Goal: Transaction & Acquisition: Purchase product/service

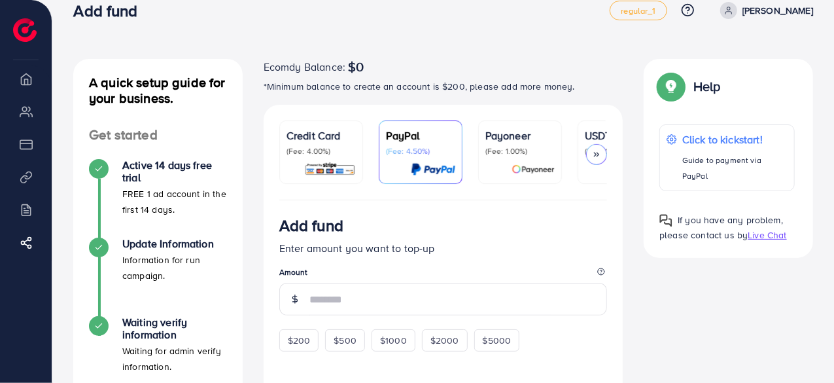
scroll to position [19, 0]
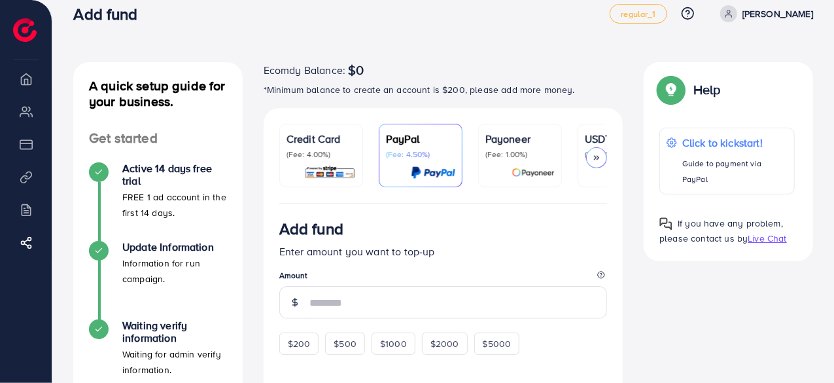
click at [322, 158] on p "(Fee: 4.00%)" at bounding box center [320, 154] width 69 height 10
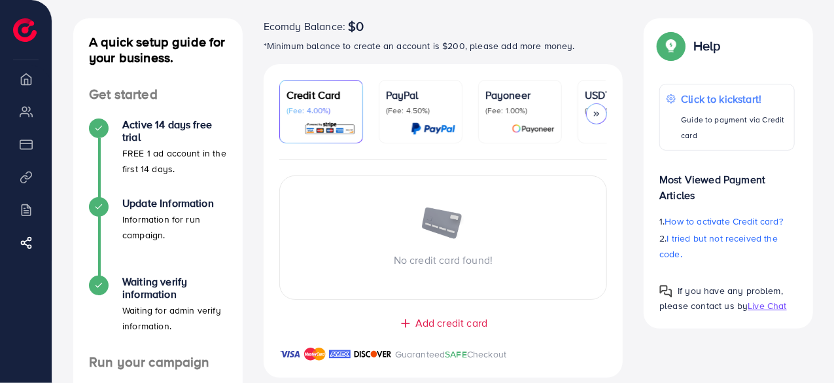
scroll to position [64, 0]
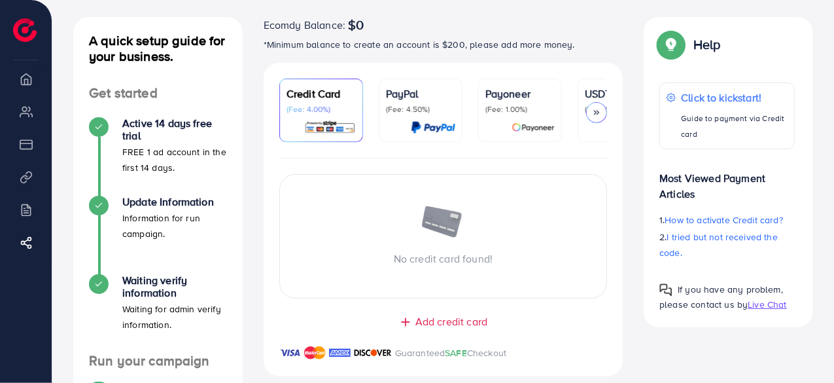
click at [402, 130] on div at bounding box center [420, 127] width 69 height 15
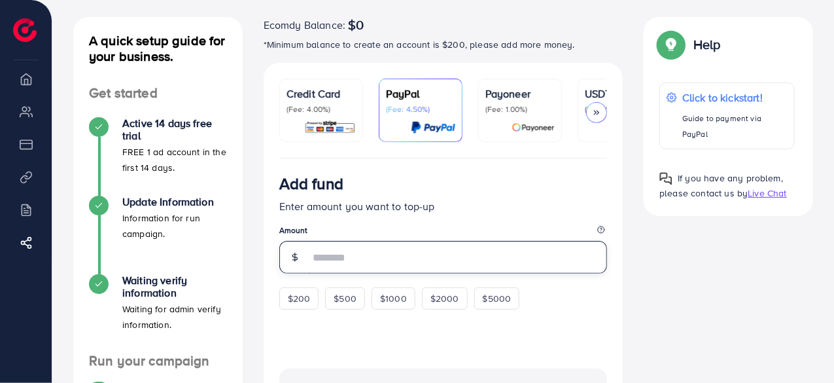
click at [356, 266] on input "number" at bounding box center [458, 257] width 298 height 33
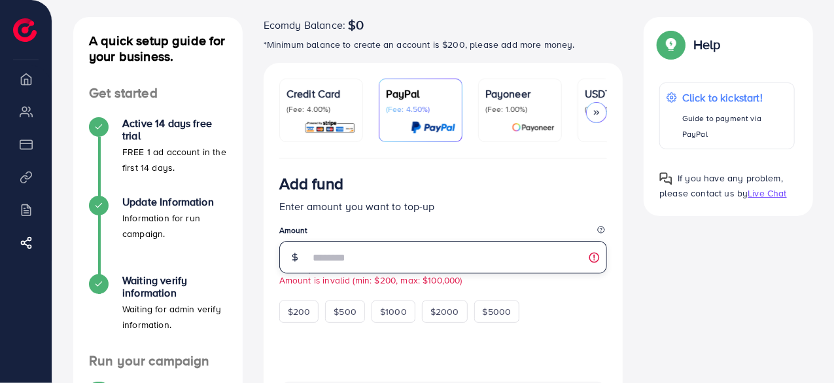
type input "*"
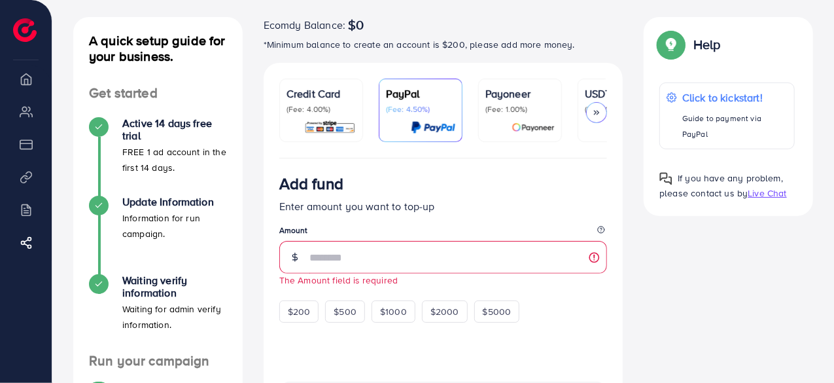
click at [506, 118] on div "Payoneer (Fee: 1.00%)" at bounding box center [519, 110] width 69 height 49
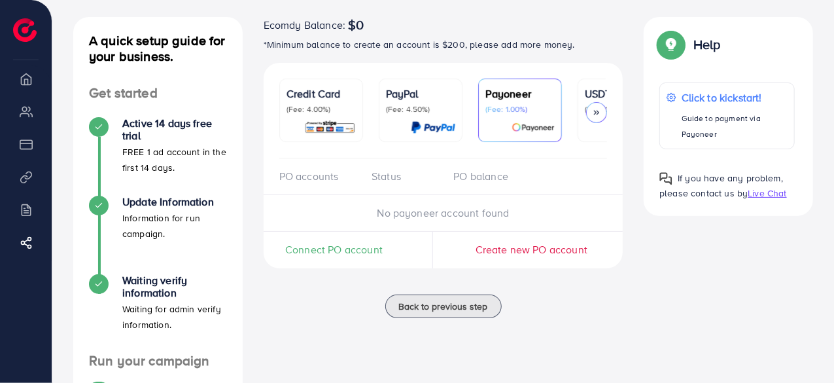
click at [591, 105] on div at bounding box center [596, 112] width 21 height 21
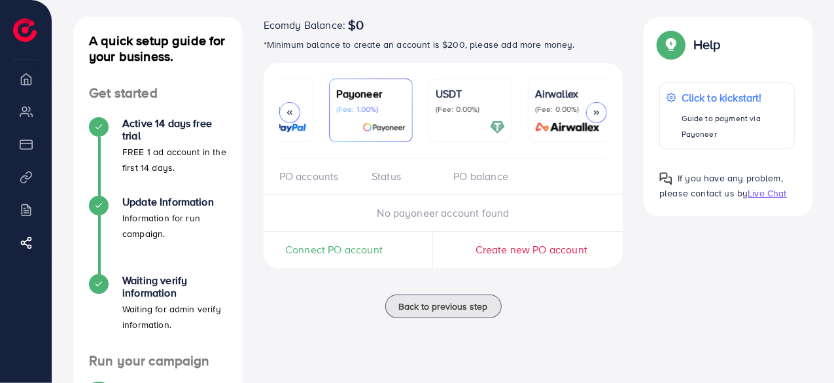
scroll to position [0, 153]
click at [456, 111] on p "(Fee: 0.00%)" at bounding box center [466, 109] width 69 height 10
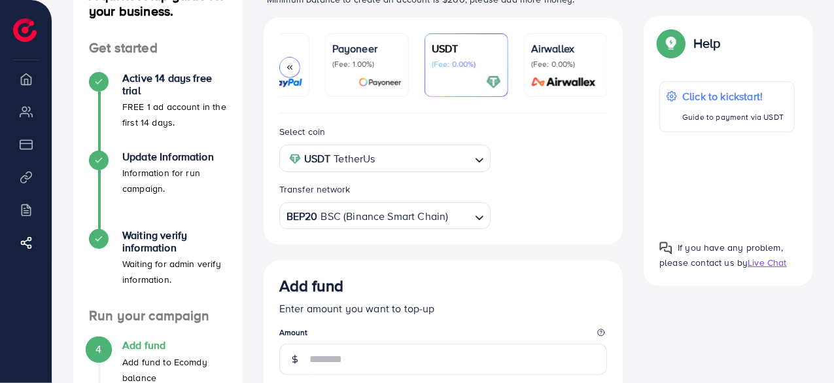
scroll to position [110, 0]
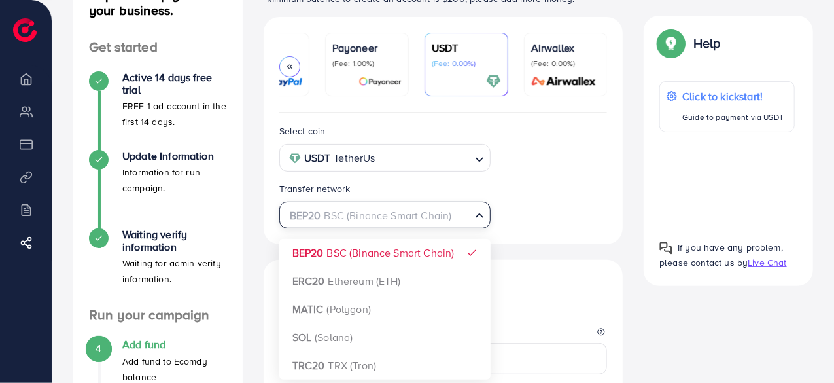
click at [453, 223] on input "Search for option" at bounding box center [377, 215] width 185 height 20
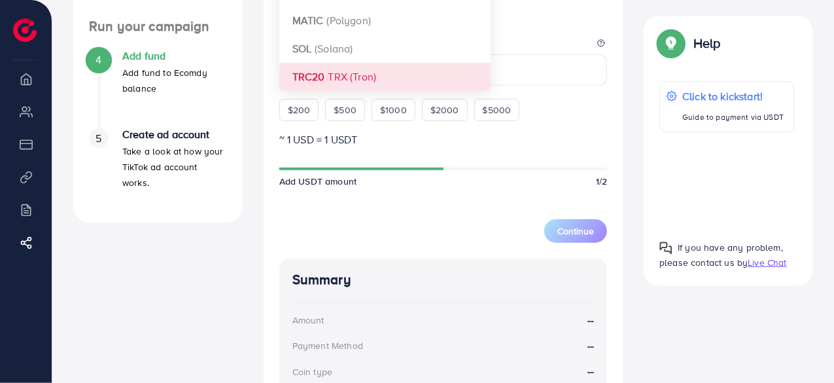
scroll to position [402, 0]
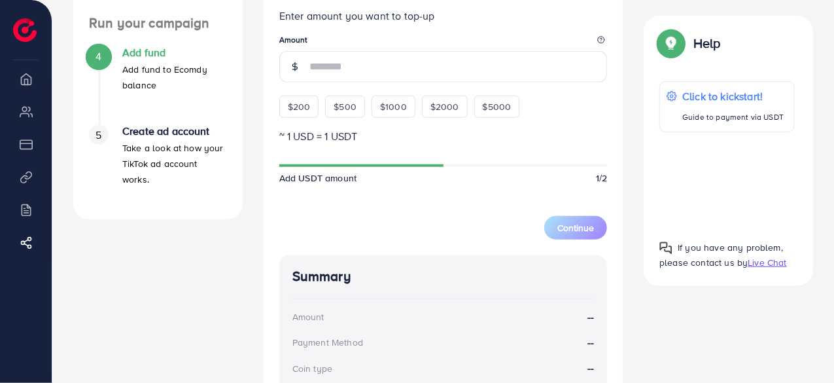
click at [534, 146] on form "Add fund Enter amount you want to top-up Amount $200 $500 $1000 $2000 $5000 ~ 1…" at bounding box center [443, 112] width 328 height 256
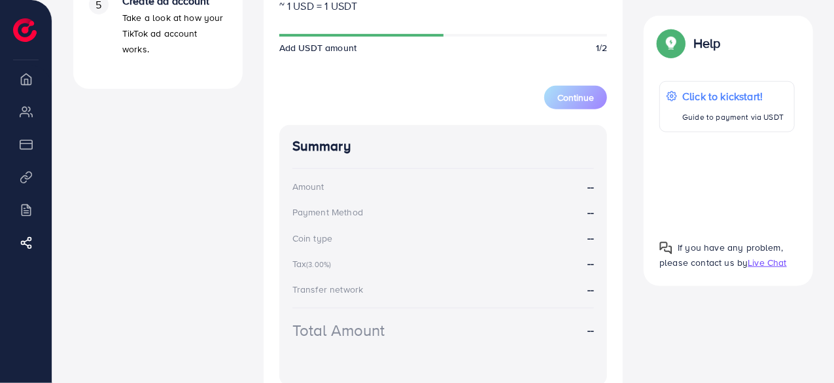
scroll to position [636, 0]
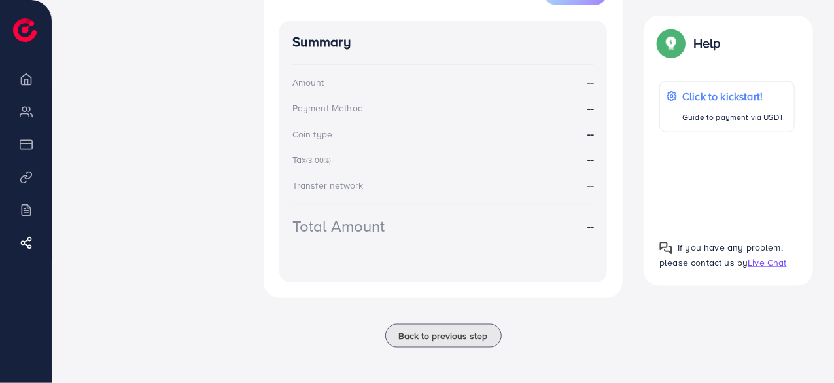
click at [20, 36] on img at bounding box center [25, 30] width 24 height 24
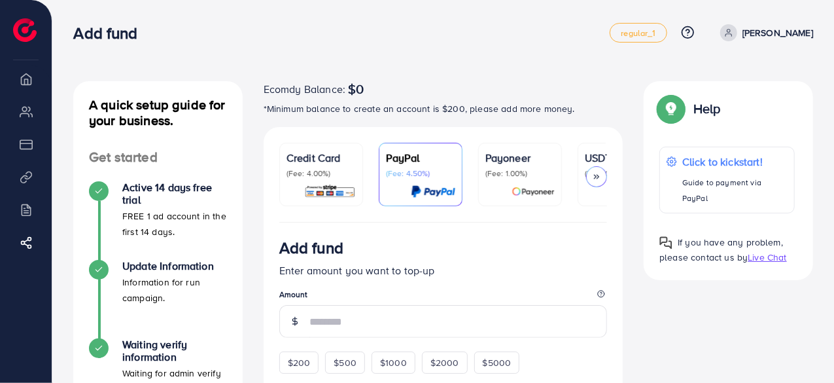
click at [328, 181] on div "Credit Card (Fee: 4.00%)" at bounding box center [320, 174] width 69 height 49
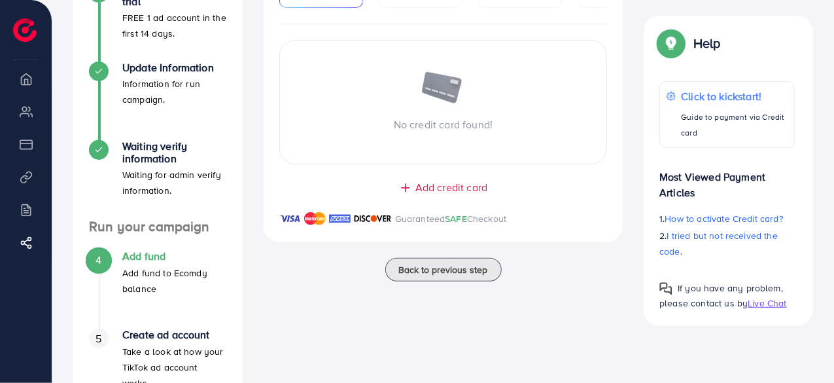
scroll to position [199, 0]
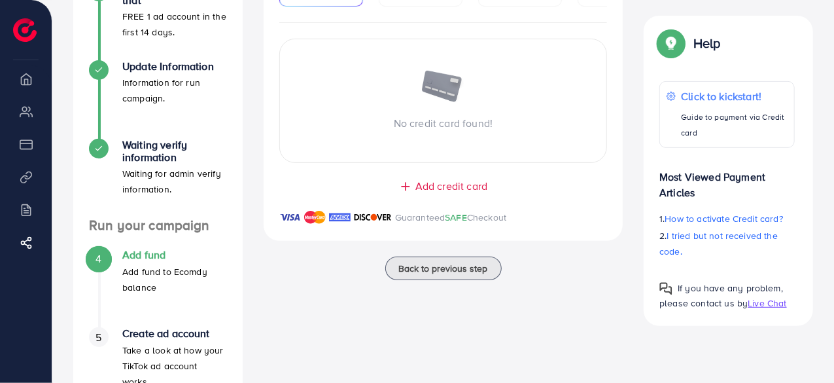
click at [466, 186] on span "Add credit card" at bounding box center [451, 186] width 72 height 15
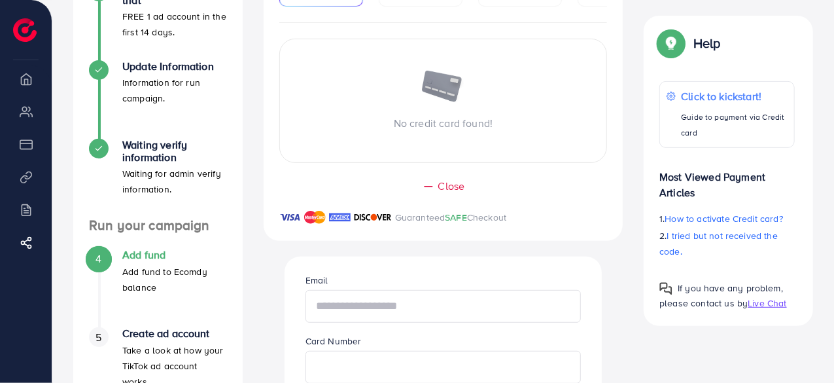
click at [398, 305] on input "text" at bounding box center [443, 306] width 276 height 33
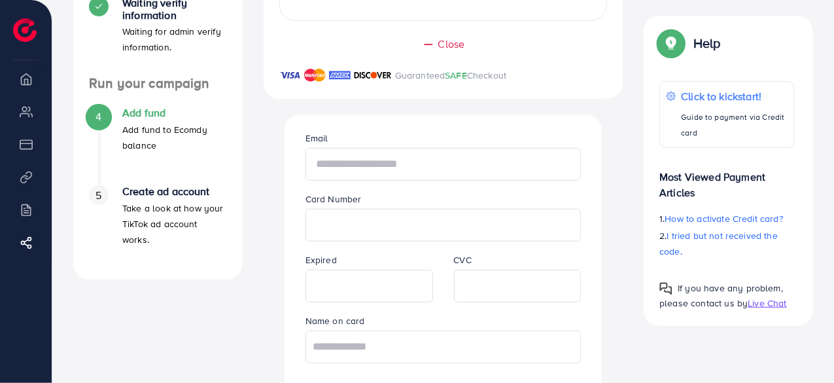
scroll to position [342, 0]
paste input "**********"
type input "**********"
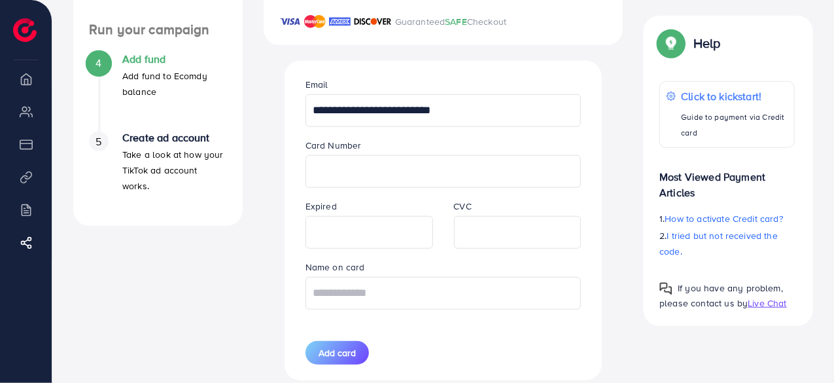
scroll to position [398, 0]
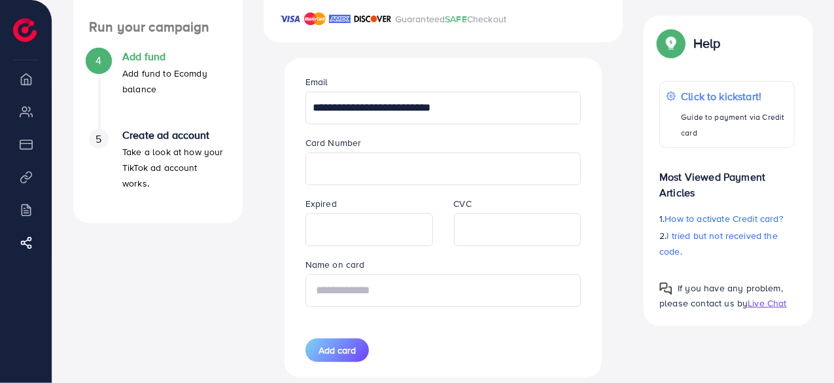
click at [536, 296] on input "text" at bounding box center [443, 290] width 276 height 33
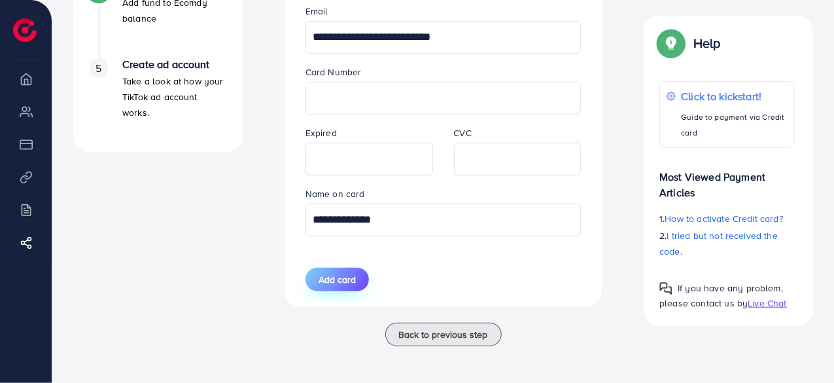
type input "**********"
click at [341, 278] on span "Add card" at bounding box center [336, 279] width 37 height 13
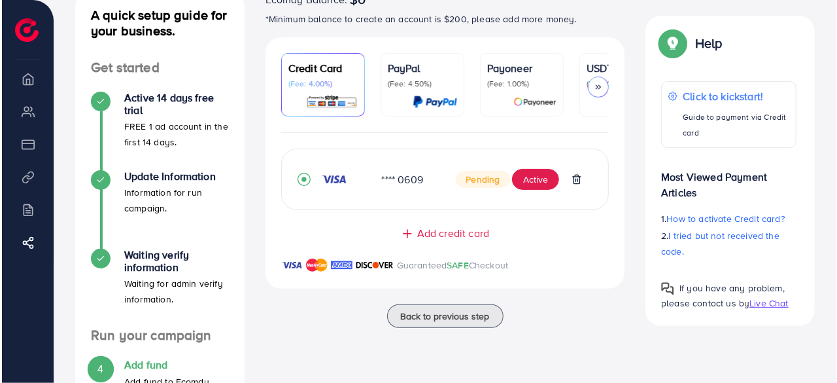
scroll to position [84, 0]
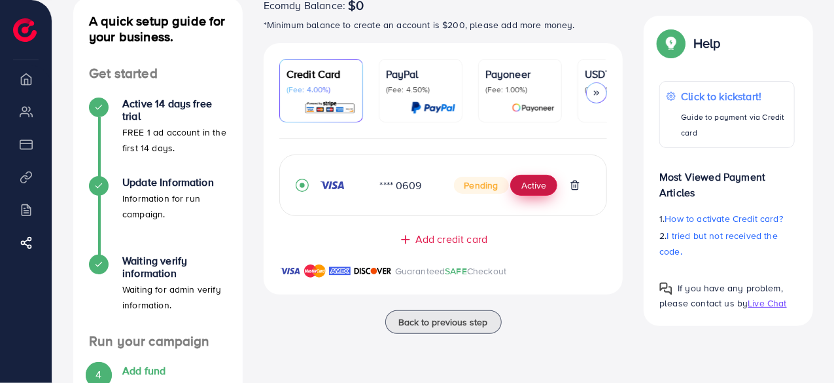
click at [530, 188] on button "Active" at bounding box center [533, 185] width 47 height 21
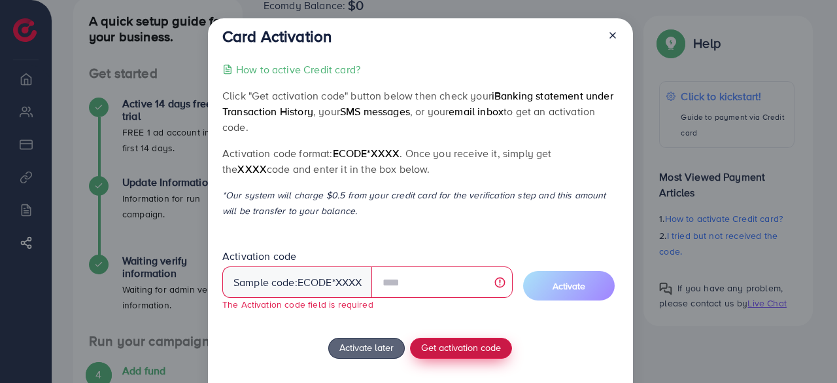
click at [447, 334] on div "How to active Credit card? Click "Get activation code" button below then check …" at bounding box center [420, 246] width 396 height 370
click at [331, 285] on div "Sample code: ecode *XXXX" at bounding box center [297, 281] width 150 height 31
click at [341, 285] on div "Sample code: ecode *XXXX" at bounding box center [297, 281] width 150 height 31
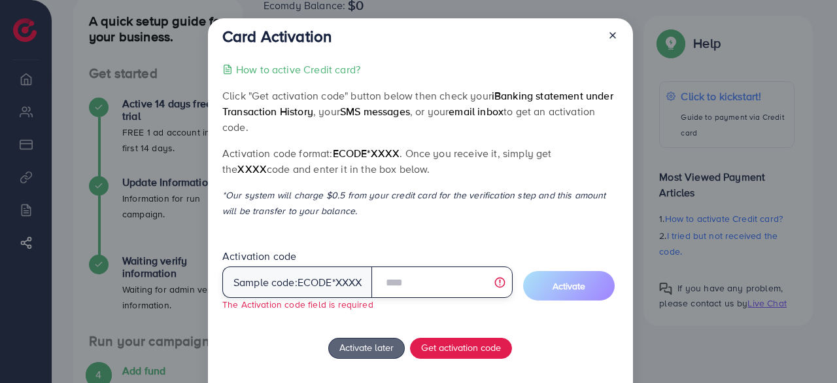
click at [455, 276] on input "text" at bounding box center [441, 281] width 141 height 31
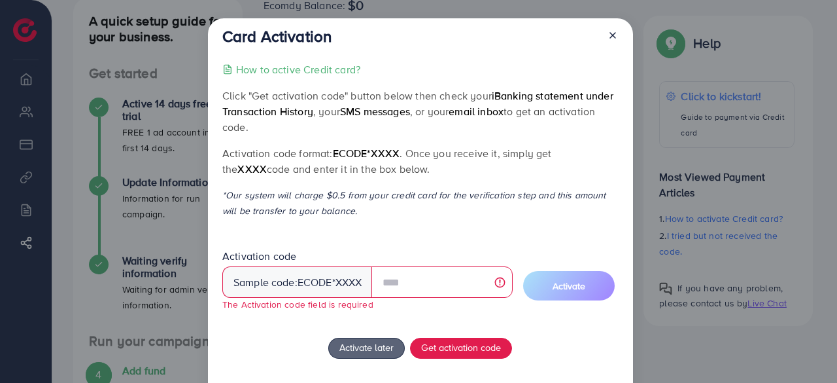
click at [308, 284] on span "ecode" at bounding box center [315, 282] width 35 height 15
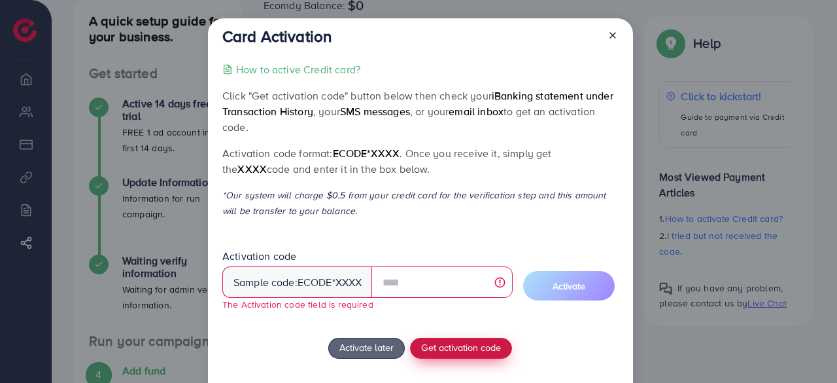
click at [464, 355] on button "Get activation code" at bounding box center [461, 347] width 102 height 21
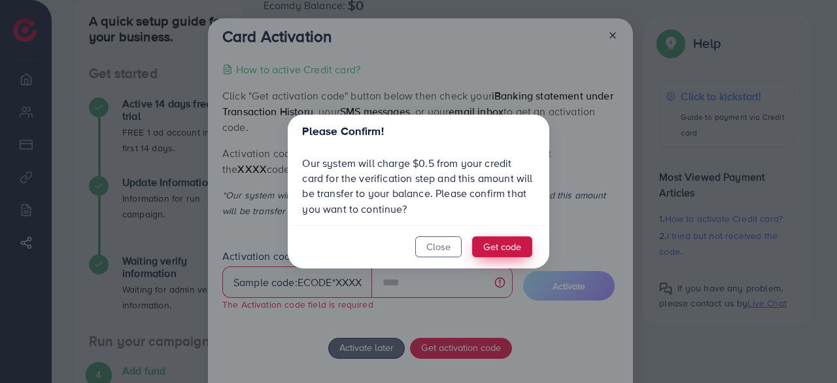
click at [504, 240] on button "Get code" at bounding box center [502, 246] width 60 height 21
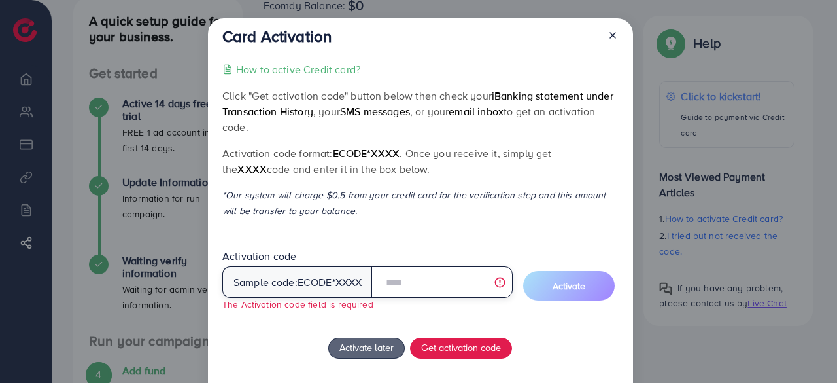
click at [441, 286] on input "text" at bounding box center [441, 281] width 141 height 31
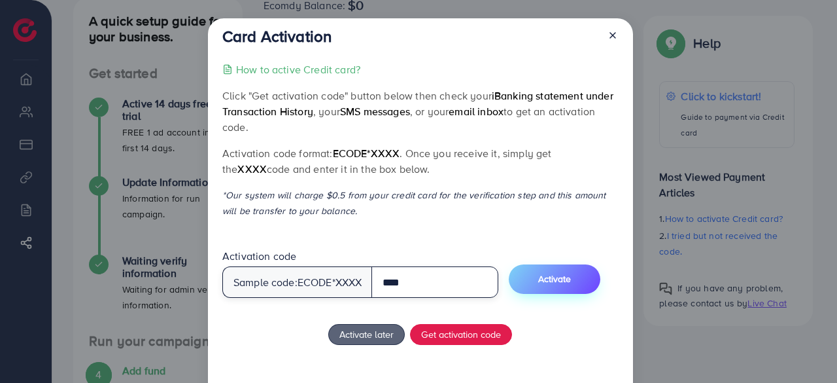
type input "****"
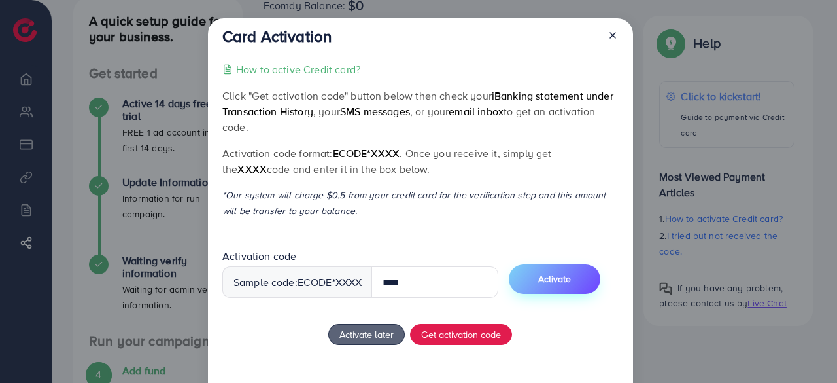
click at [576, 288] on button "Activate" at bounding box center [555, 278] width 92 height 29
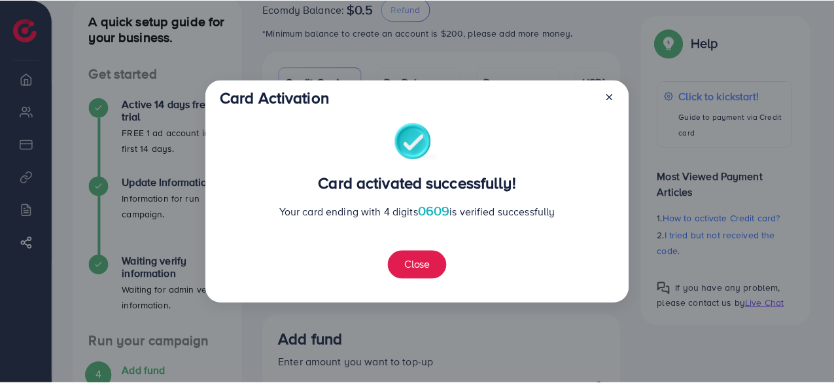
scroll to position [307, 0]
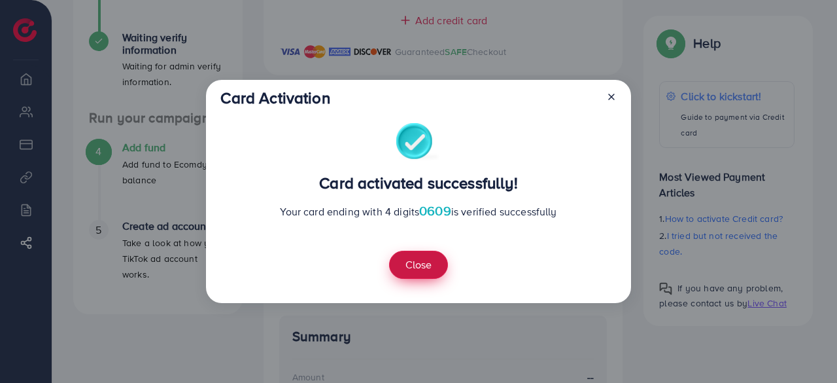
click at [421, 258] on button "Close" at bounding box center [418, 264] width 59 height 28
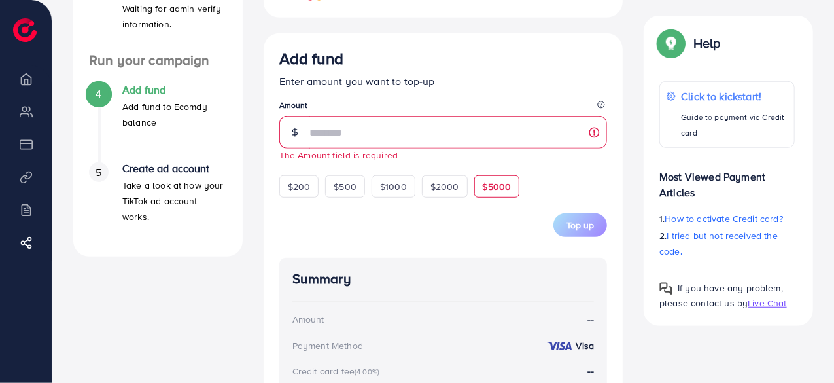
scroll to position [365, 0]
click at [315, 184] on div "$200" at bounding box center [299, 186] width 40 height 22
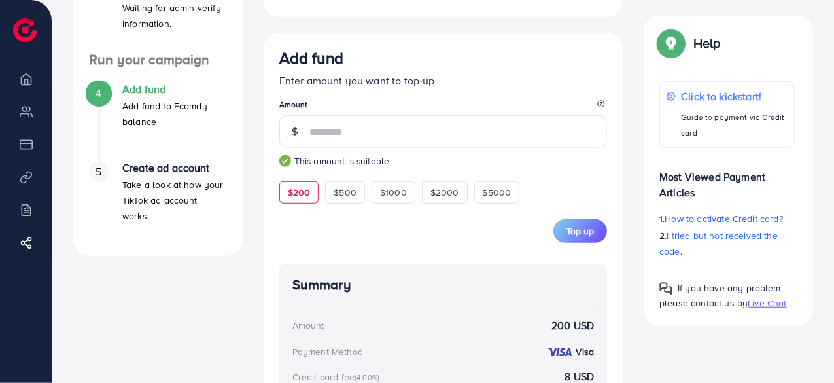
type input "***"
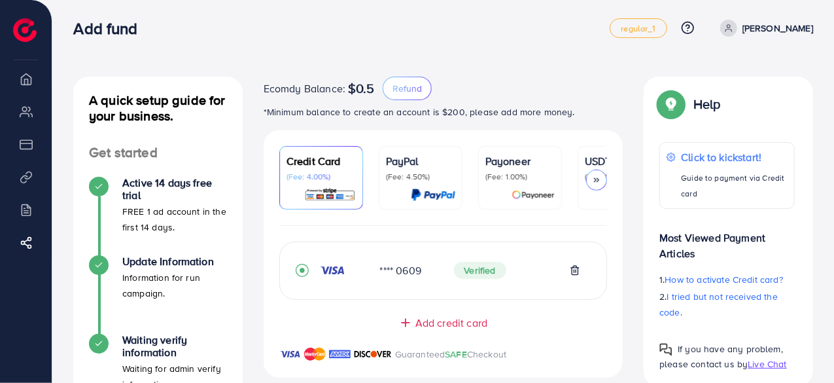
scroll to position [1, 0]
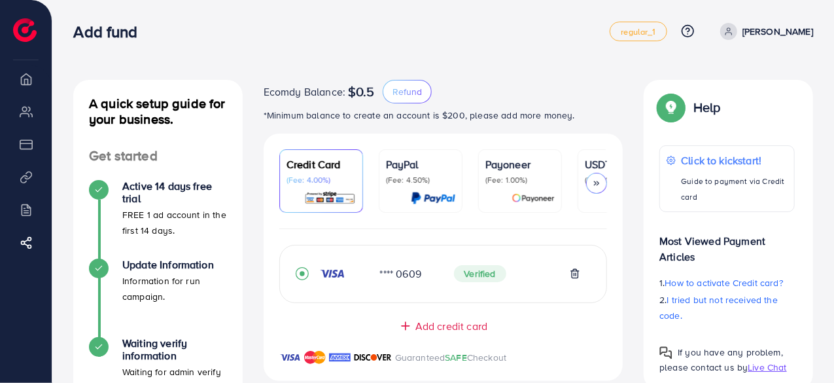
click at [414, 177] on p "(Fee: 4.50%)" at bounding box center [420, 180] width 69 height 10
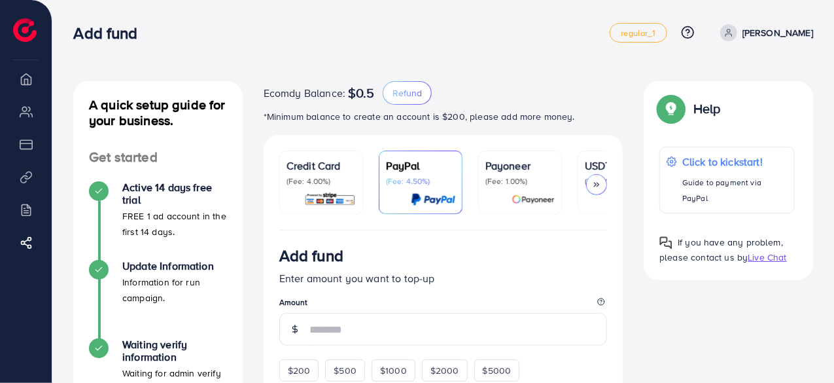
click at [483, 153] on link "Payoneer (Fee: 1.00%)" at bounding box center [520, 181] width 84 height 63
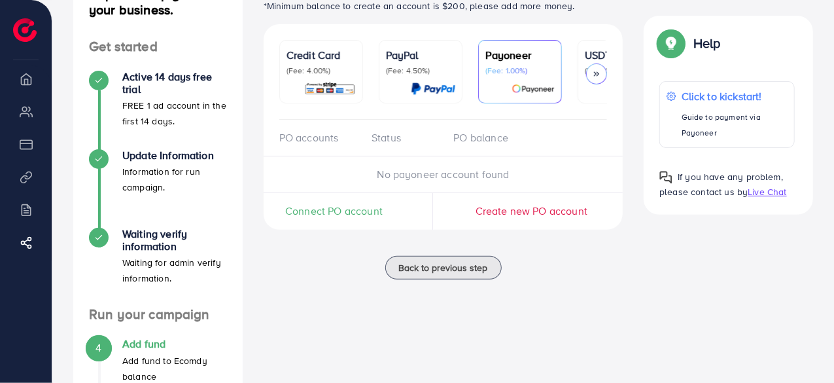
scroll to position [110, 0]
click at [599, 77] on icon at bounding box center [596, 74] width 9 height 9
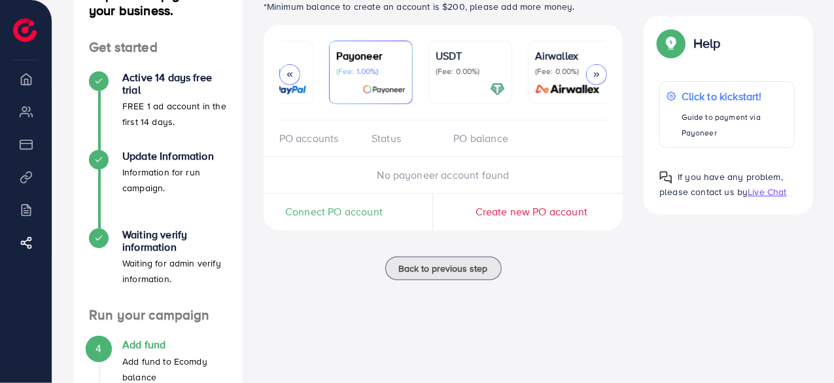
scroll to position [0, 153]
click at [471, 44] on link "USDT (Fee: 0.00%)" at bounding box center [466, 72] width 84 height 63
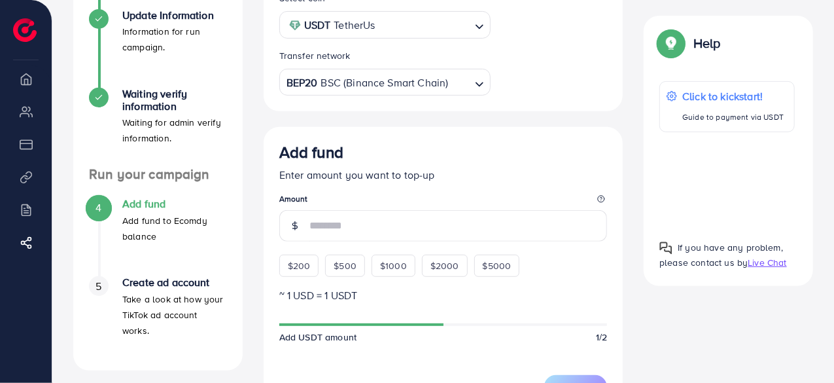
scroll to position [251, 0]
click at [332, 222] on input "number" at bounding box center [458, 224] width 298 height 31
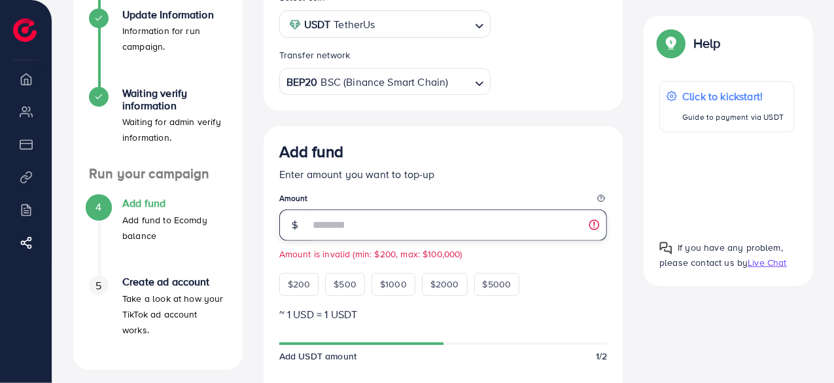
type input "**"
click at [519, 175] on p "Enter amount you want to top-up" at bounding box center [443, 174] width 328 height 16
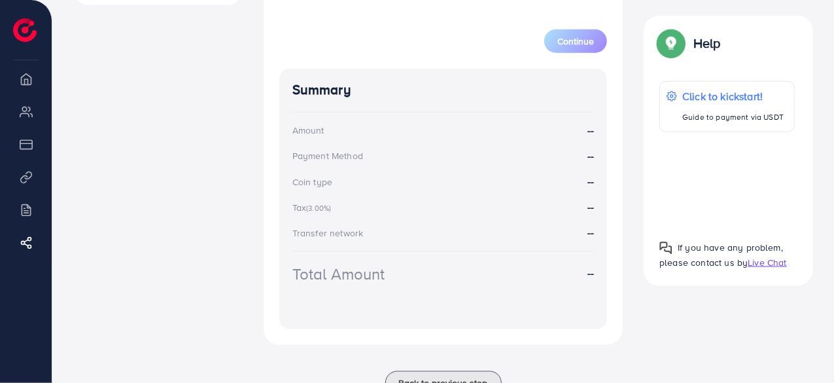
scroll to position [616, 0]
click at [31, 241] on icon at bounding box center [29, 242] width 13 height 13
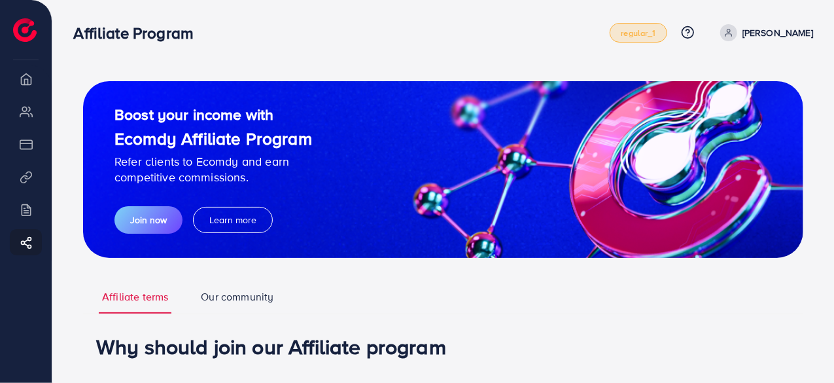
click at [655, 31] on span "regular_1" at bounding box center [638, 33] width 35 height 9
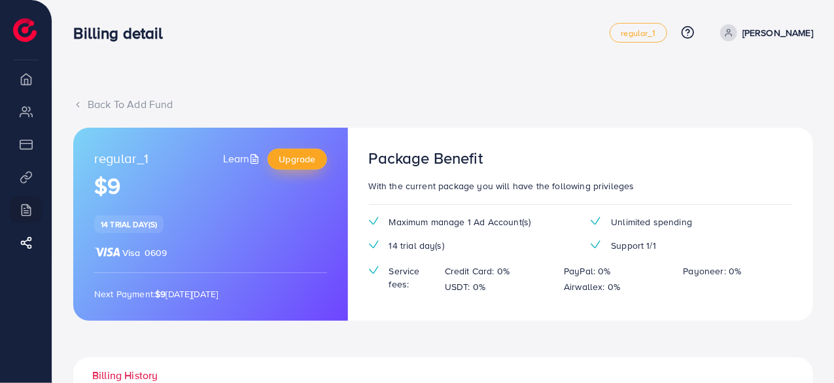
click at [308, 154] on span "Upgrade" at bounding box center [297, 158] width 37 height 13
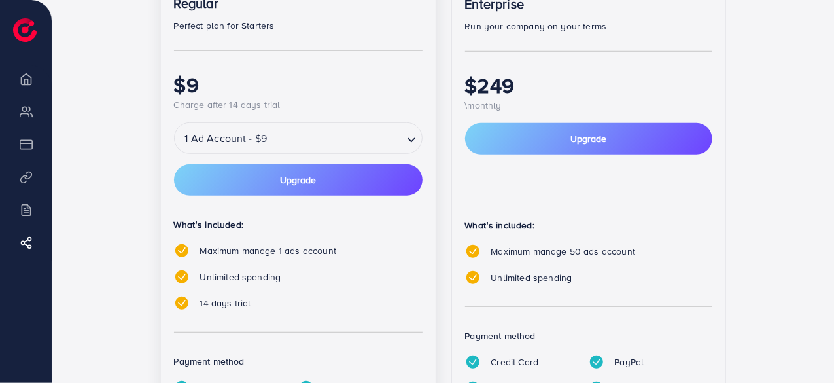
scroll to position [267, 0]
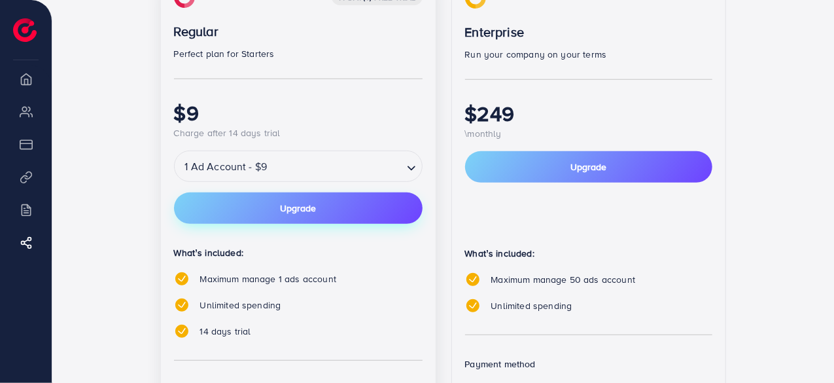
click at [286, 209] on span "Upgrade" at bounding box center [298, 207] width 36 height 9
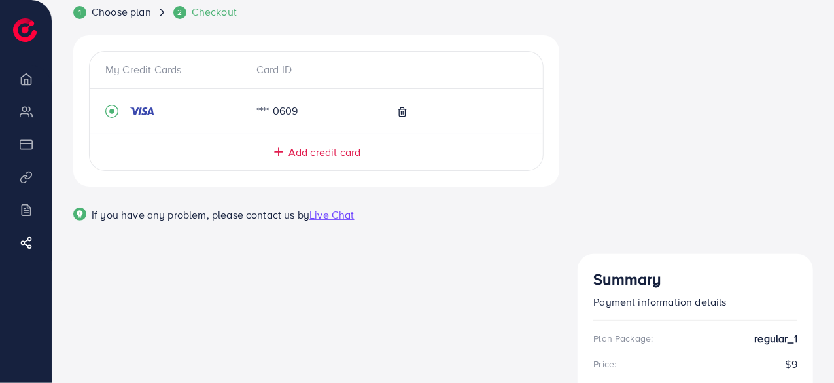
scroll to position [124, 0]
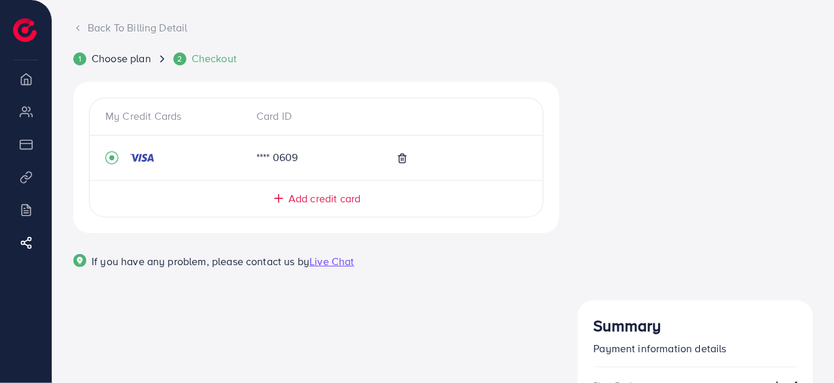
scroll to position [82, 0]
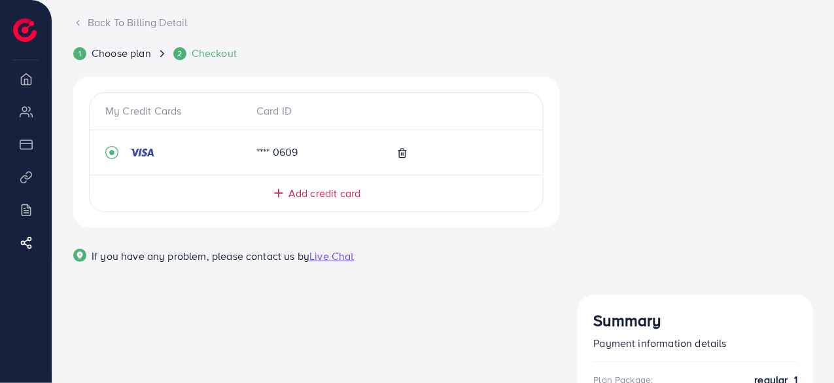
click at [323, 255] on span "Live Chat" at bounding box center [331, 256] width 44 height 14
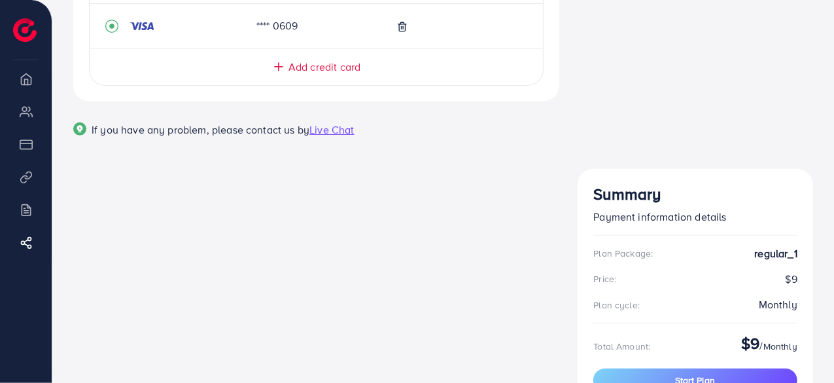
click at [342, 129] on span "Live Chat" at bounding box center [331, 129] width 44 height 14
click at [341, 123] on span "Live Chat" at bounding box center [331, 129] width 44 height 14
click at [340, 130] on span "Live Chat" at bounding box center [331, 129] width 44 height 14
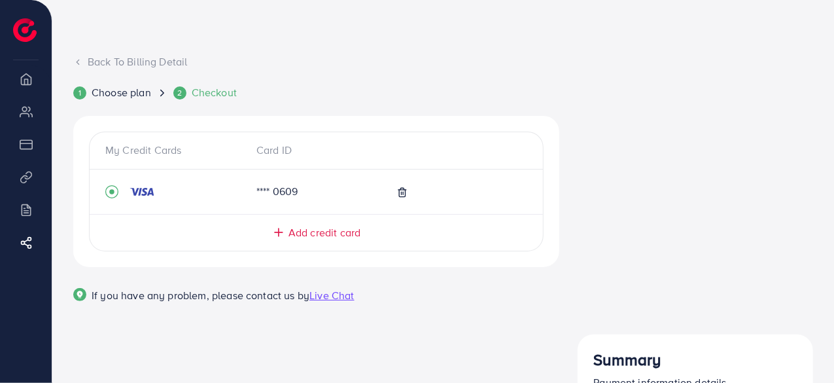
scroll to position [0, 0]
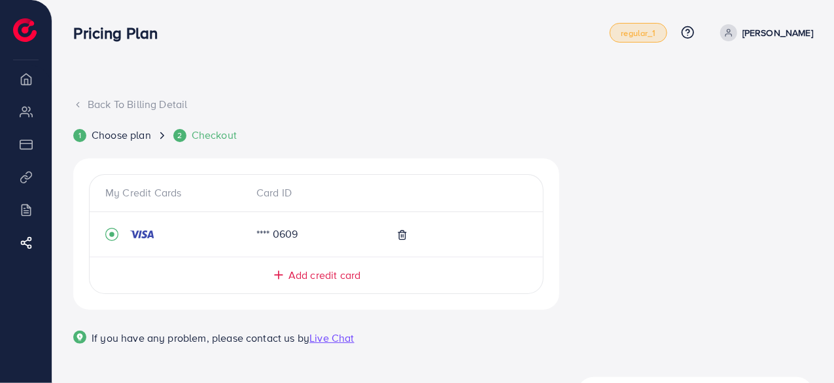
click at [655, 29] on span "regular_1" at bounding box center [638, 33] width 35 height 9
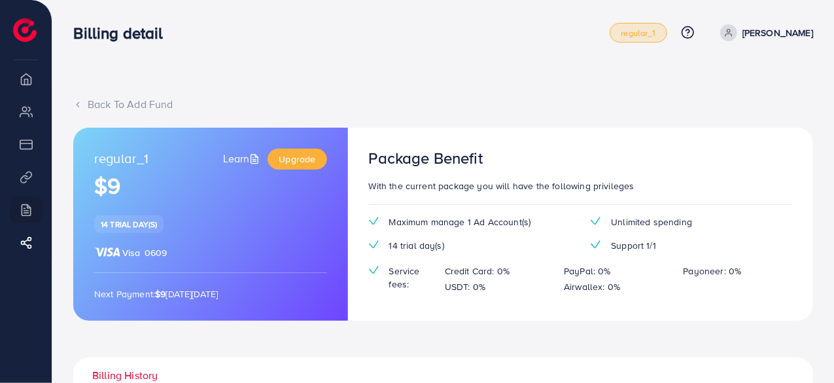
click at [773, 31] on link "[PERSON_NAME]" at bounding box center [764, 32] width 98 height 17
click at [615, 62] on div "Back To Add Fund regular_1 Learn Upgrade $9 14 trial day(s) Visa 0609 Next Paym…" at bounding box center [443, 316] width 782 height 633
click at [26, 87] on li "Overview" at bounding box center [26, 78] width 52 height 26
click at [27, 29] on img at bounding box center [25, 30] width 24 height 24
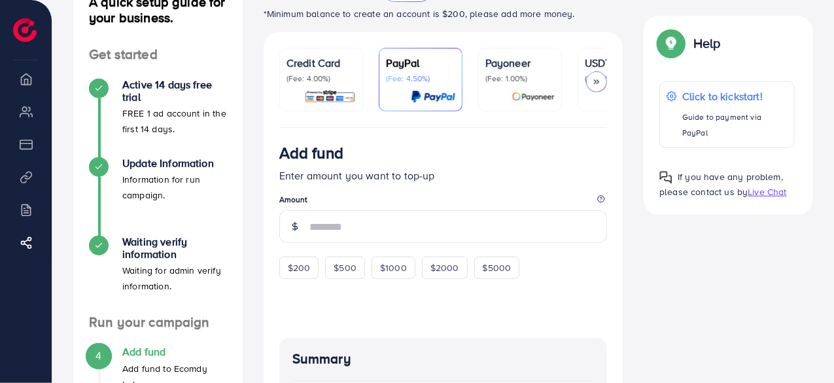
scroll to position [106, 0]
